Goal: Information Seeking & Learning: Find specific fact

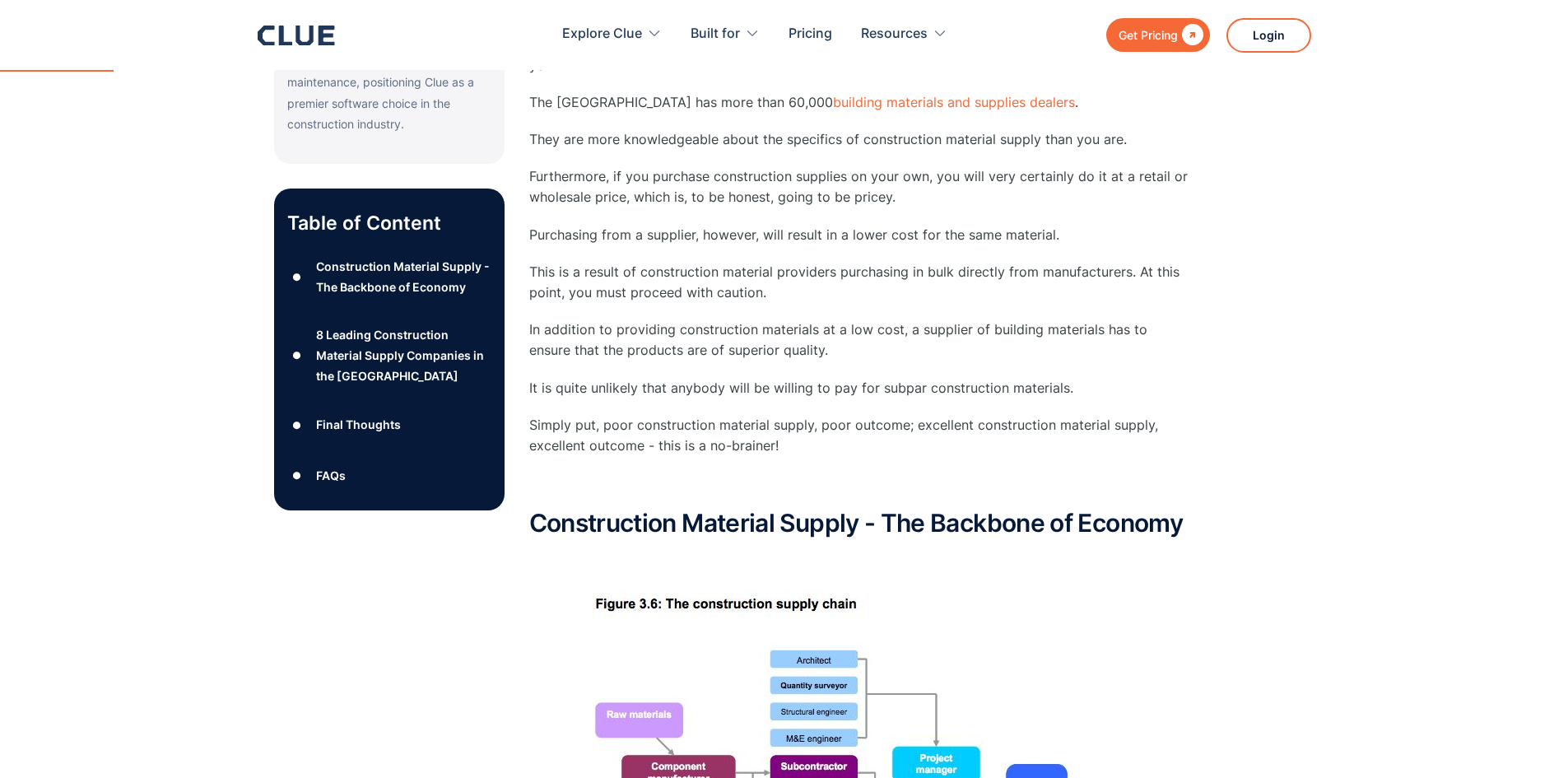
scroll to position [741, 0]
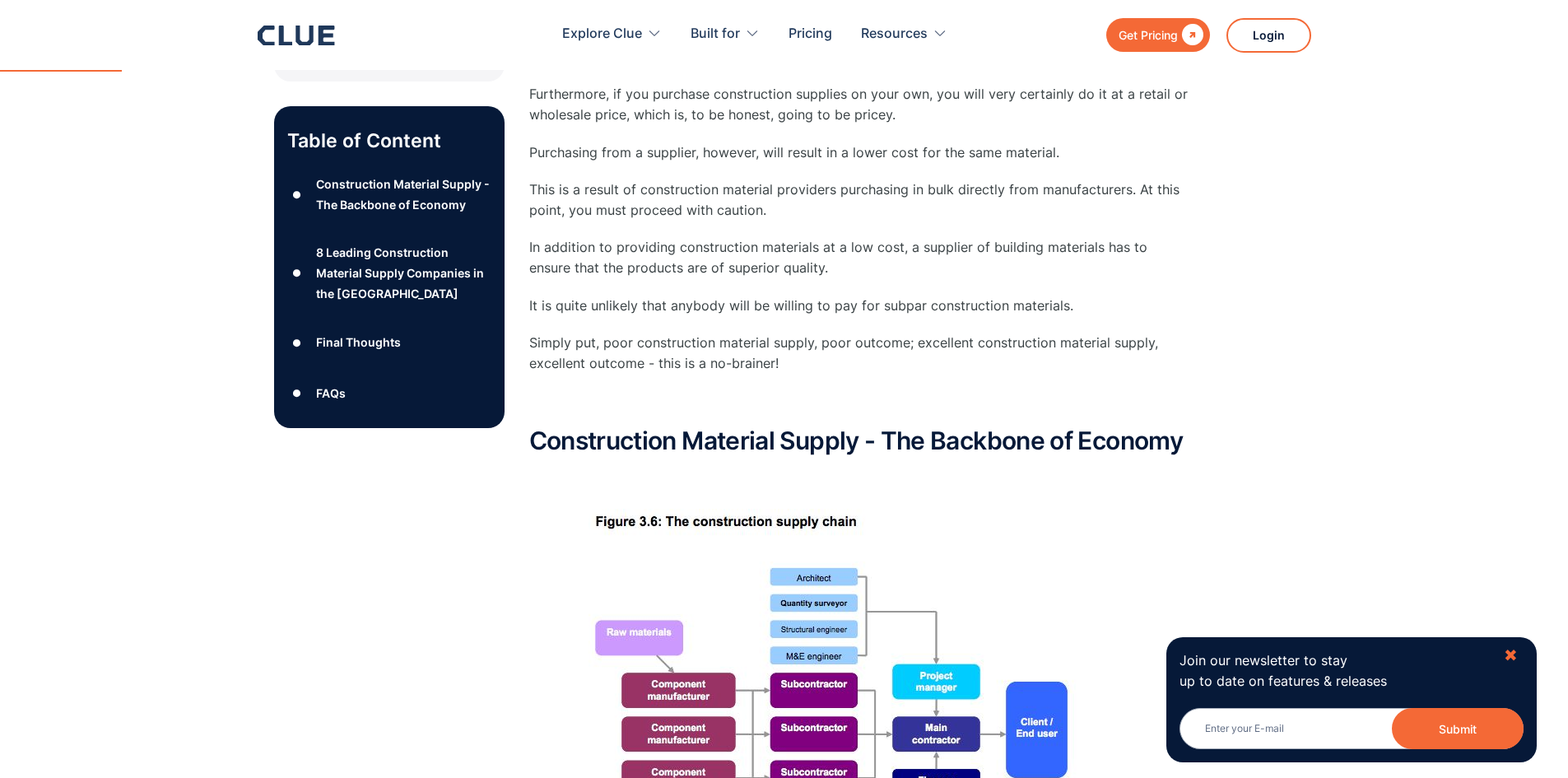
click at [1516, 654] on div "✖" at bounding box center [1511, 656] width 14 height 21
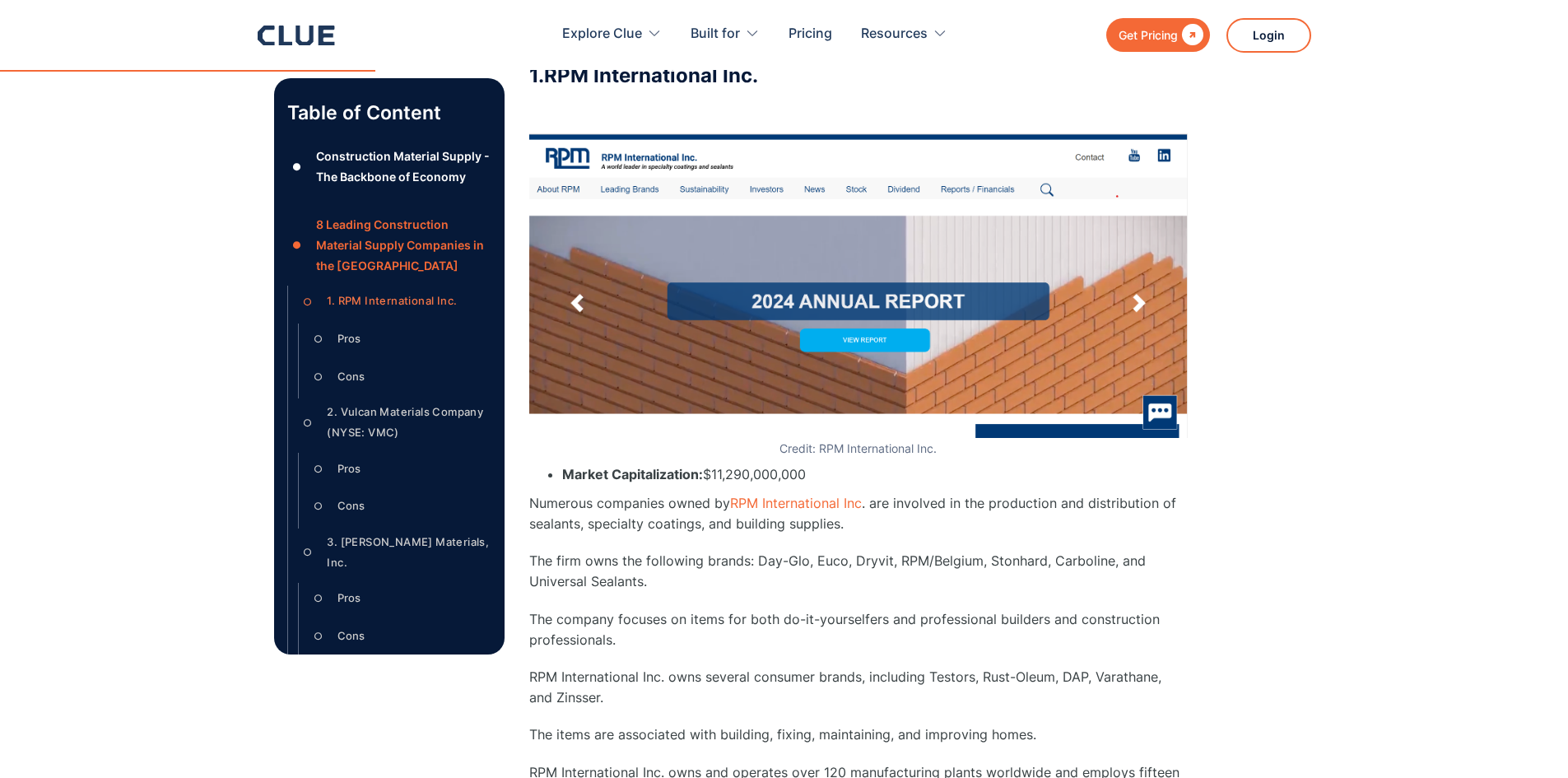
scroll to position [2991, 0]
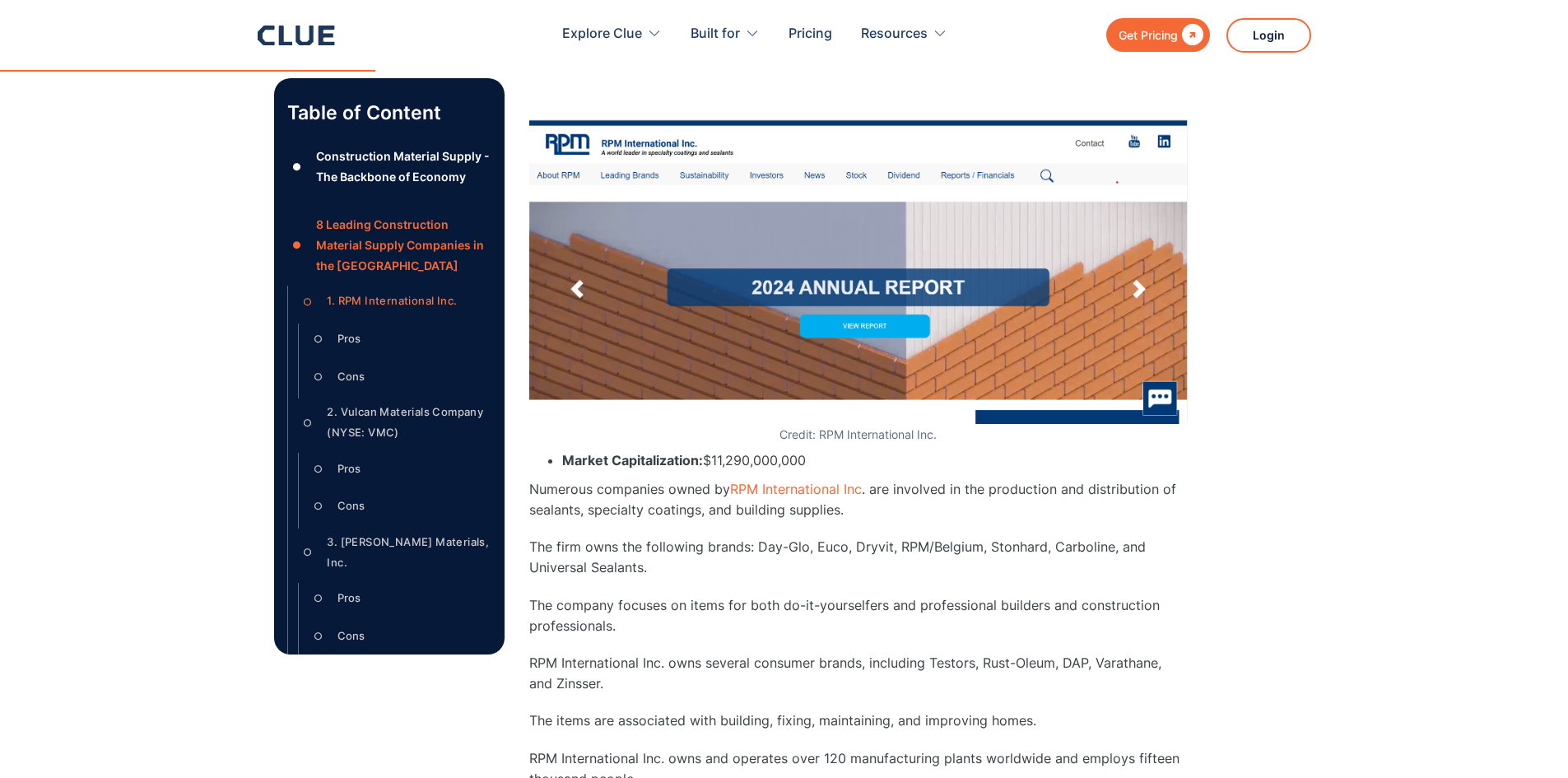
click at [881, 294] on img at bounding box center [859, 272] width 659 height 305
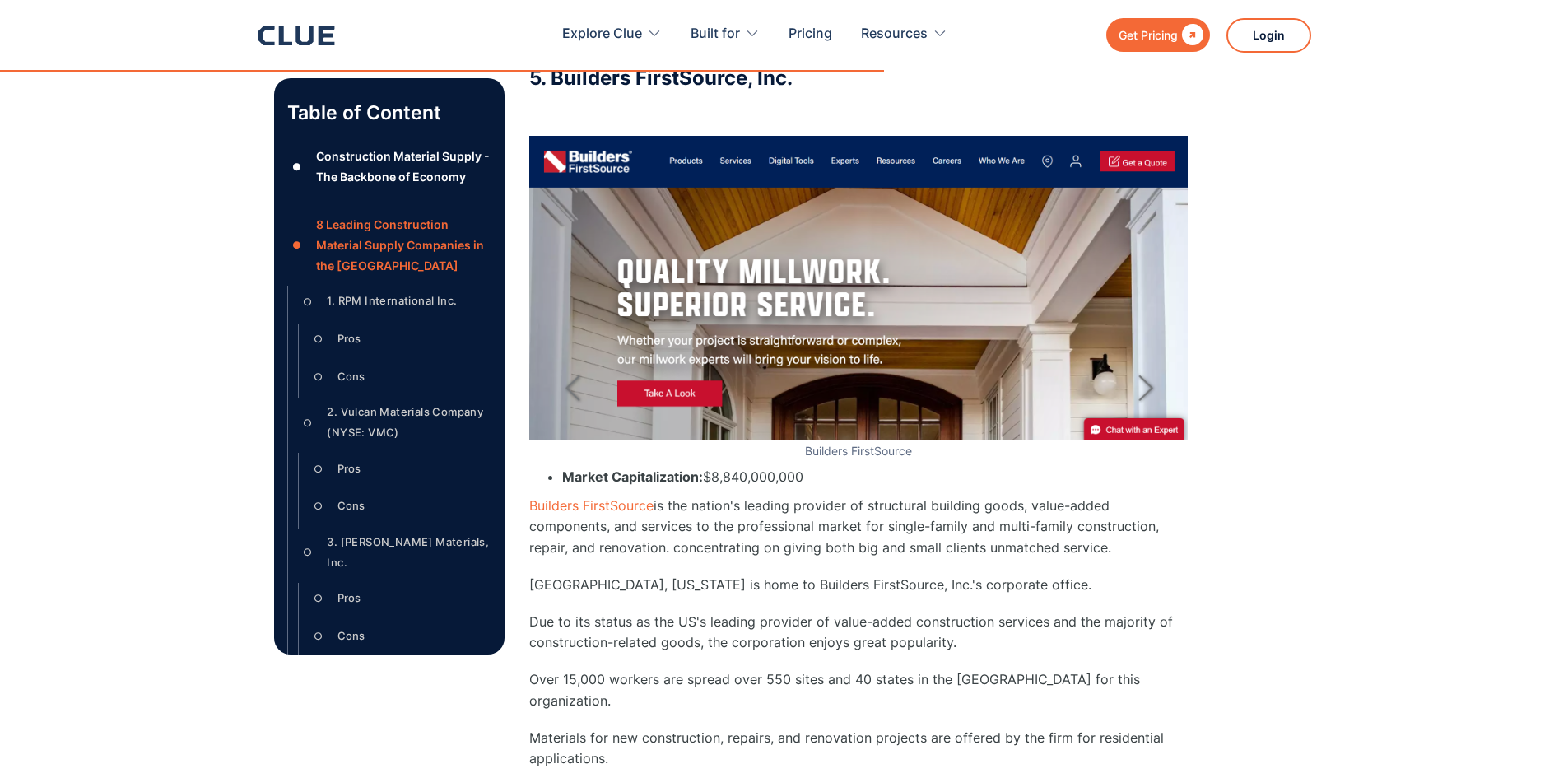
scroll to position [7903, 0]
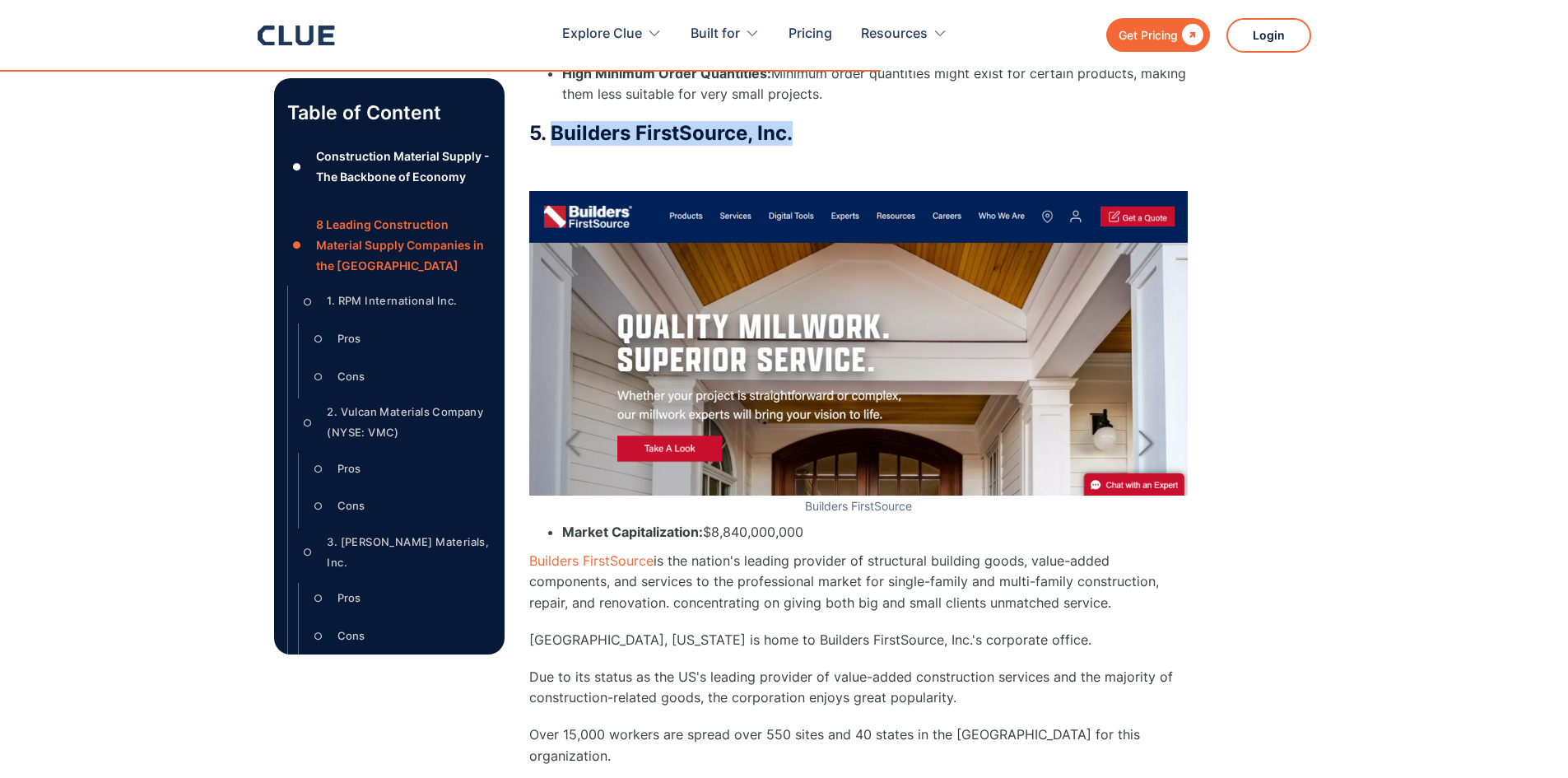
drag, startPoint x: 798, startPoint y: 96, endPoint x: 554, endPoint y: 102, distance: 244.1
click at [554, 121] on h3 "5. Builders FirstSource, Inc." at bounding box center [859, 133] width 659 height 25
copy h3 "Builders FirstSource, Inc."
click at [659, 551] on p "Builders FirstSource is the nation's leading provider of structural building go…" at bounding box center [859, 582] width 659 height 63
drag, startPoint x: 653, startPoint y: 524, endPoint x: 1110, endPoint y: 576, distance: 459.9
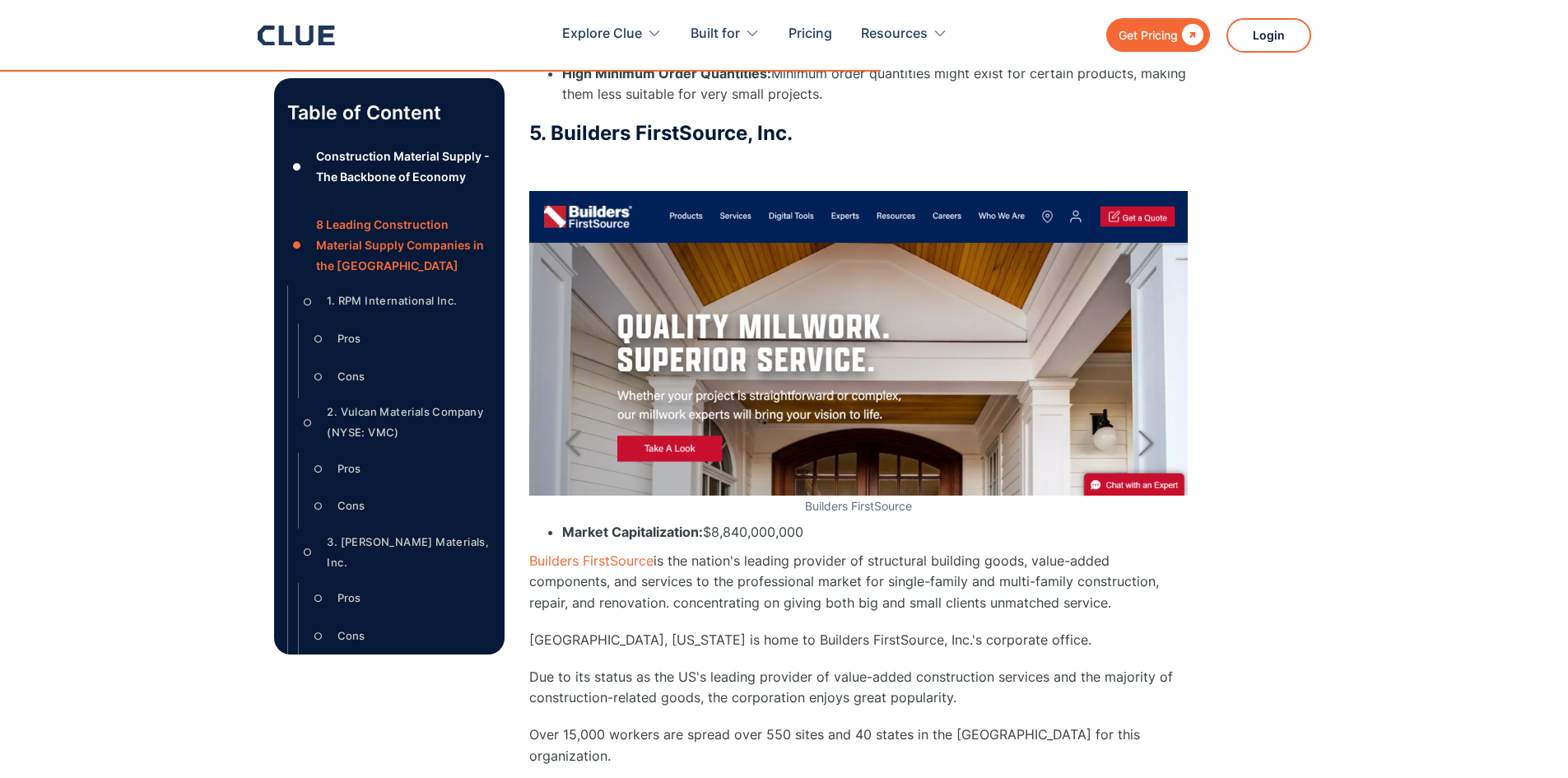
click at [1110, 576] on p "Builders FirstSource is the nation's leading provider of structural building go…" at bounding box center [859, 582] width 659 height 63
copy p "is the nation's leading provider of structural building goods, value-added comp…"
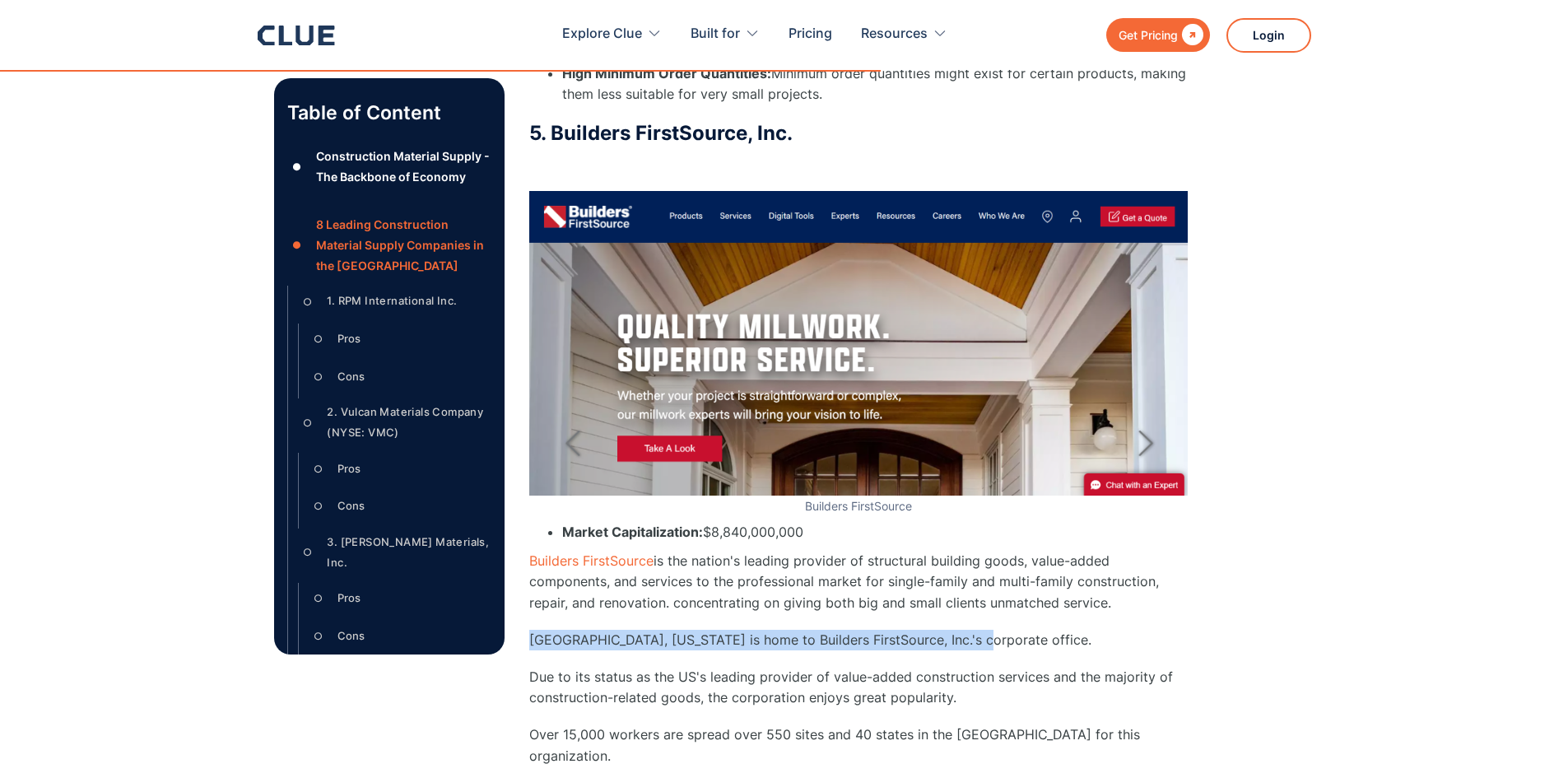
drag, startPoint x: 532, startPoint y: 608, endPoint x: 979, endPoint y: 598, distance: 447.1
click at [979, 630] on p "[GEOGRAPHIC_DATA], [US_STATE] is home to Builders FirstSource, Inc.'s corporate…" at bounding box center [859, 640] width 659 height 21
copy p "[GEOGRAPHIC_DATA], [US_STATE] is home to Builders FirstSource, Inc.'s corporate…"
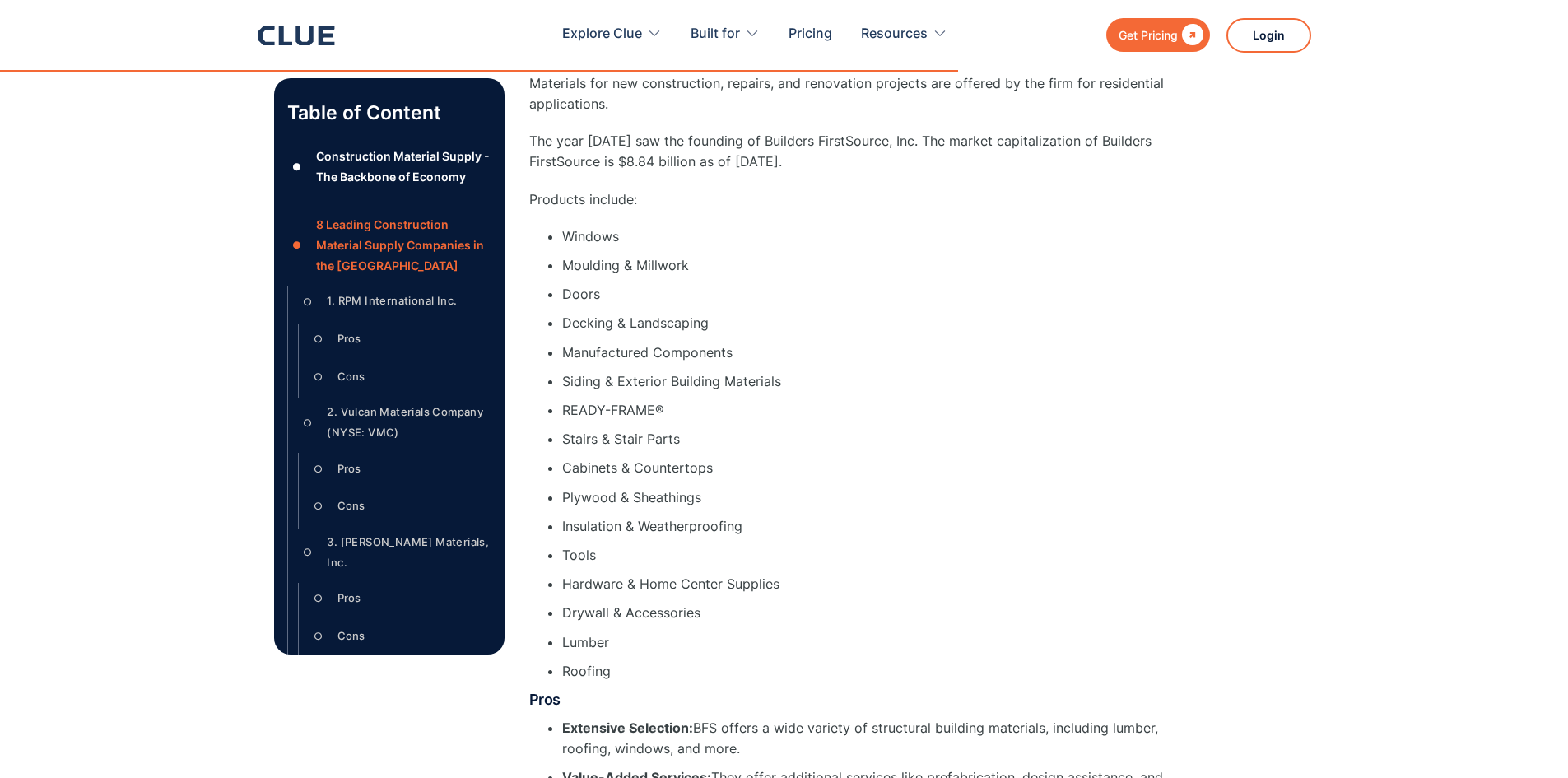
scroll to position [8627, 0]
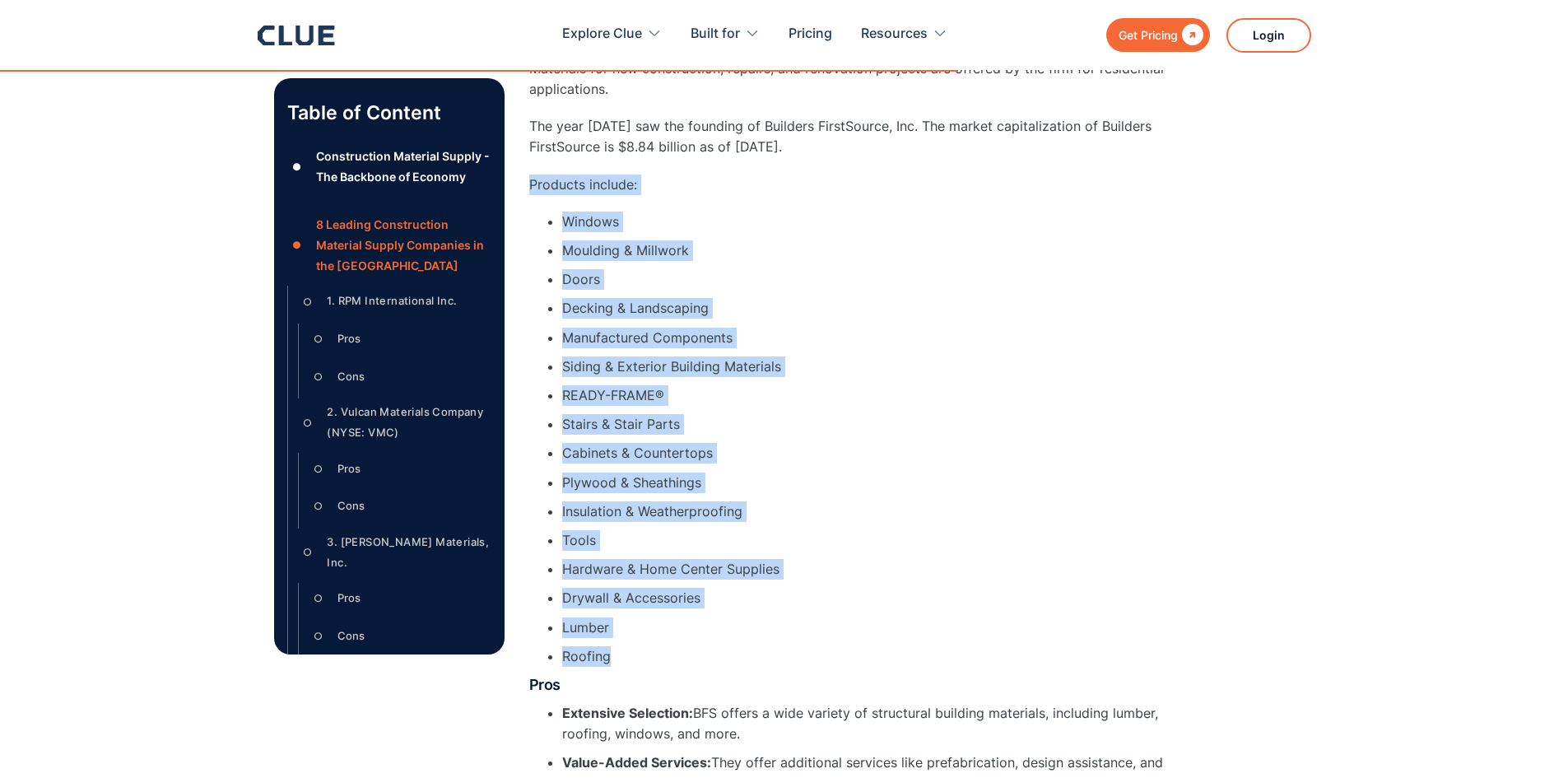
drag, startPoint x: 527, startPoint y: 132, endPoint x: 637, endPoint y: 594, distance: 474.9
copy div "Products include: Windows Moulding & Millwork Doors Decking & Landscaping Manuf…"
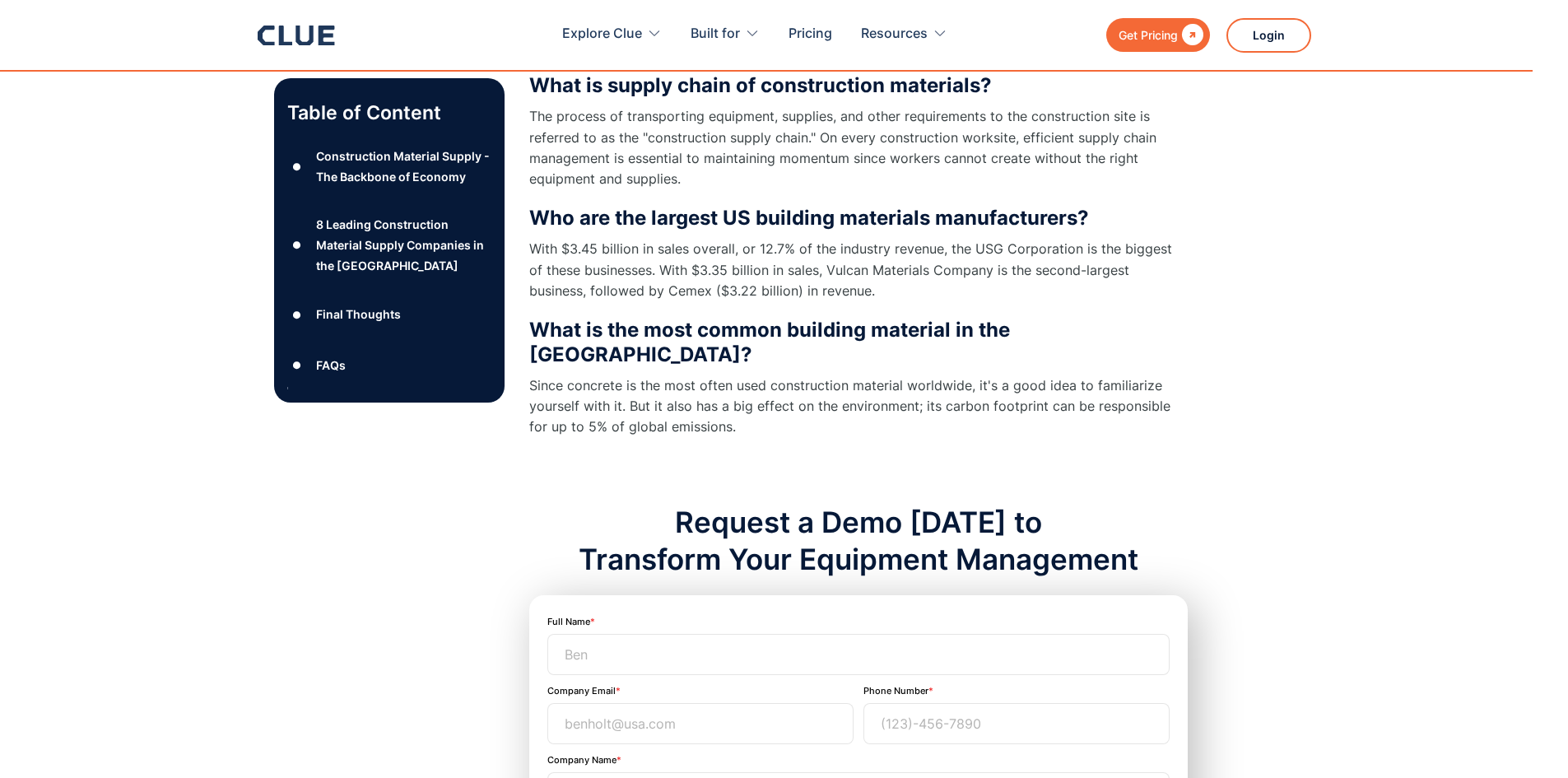
scroll to position [14512, 0]
